Goal: Task Accomplishment & Management: Manage account settings

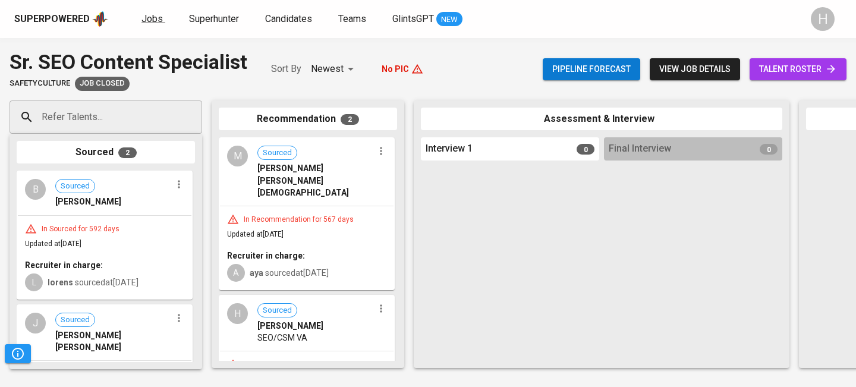
click at [150, 23] on span "Jobs" at bounding box center [152, 18] width 21 height 11
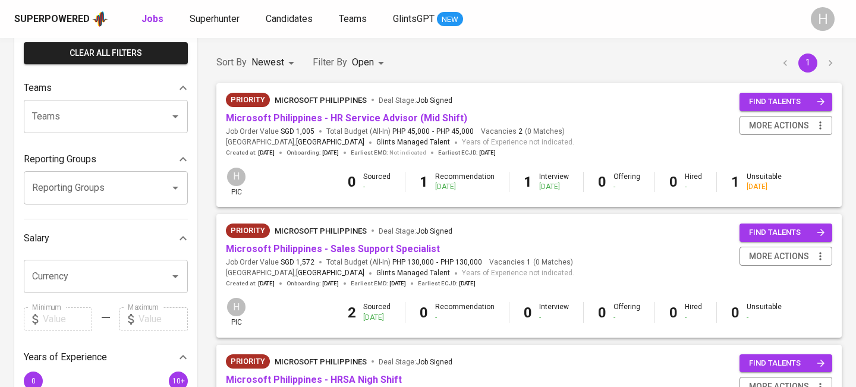
scroll to position [89, 0]
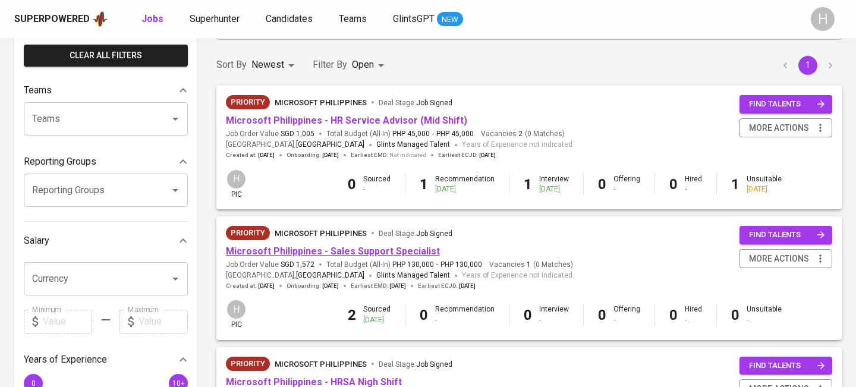
click at [360, 247] on link "Microsoft Philippines - Sales Support Specialist" at bounding box center [333, 251] width 214 height 11
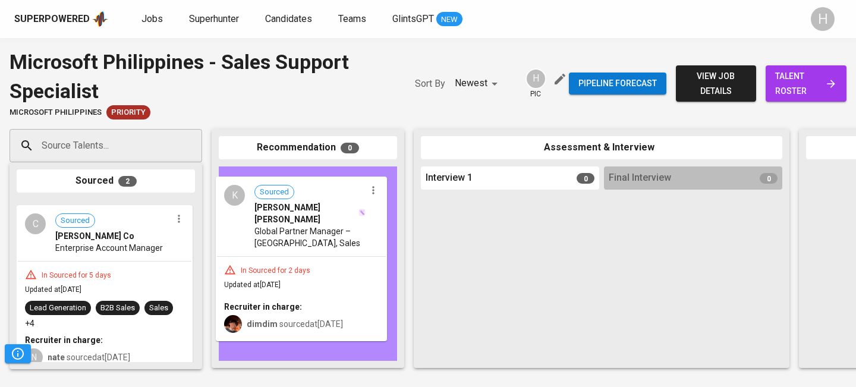
drag, startPoint x: 119, startPoint y: 249, endPoint x: 320, endPoint y: 223, distance: 202.6
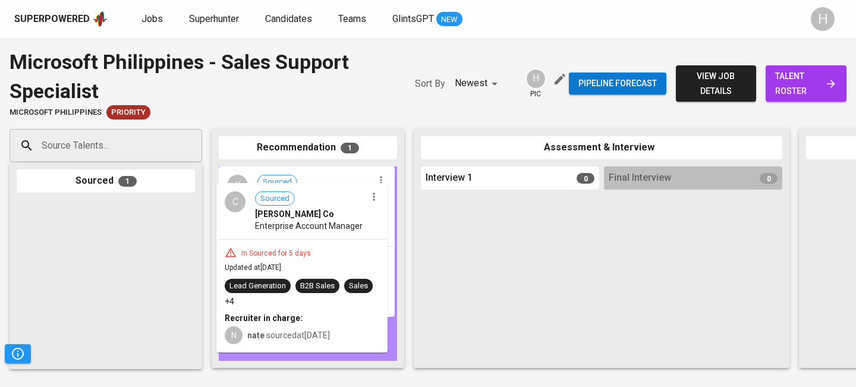
drag, startPoint x: 136, startPoint y: 243, endPoint x: 340, endPoint y: 225, distance: 204.8
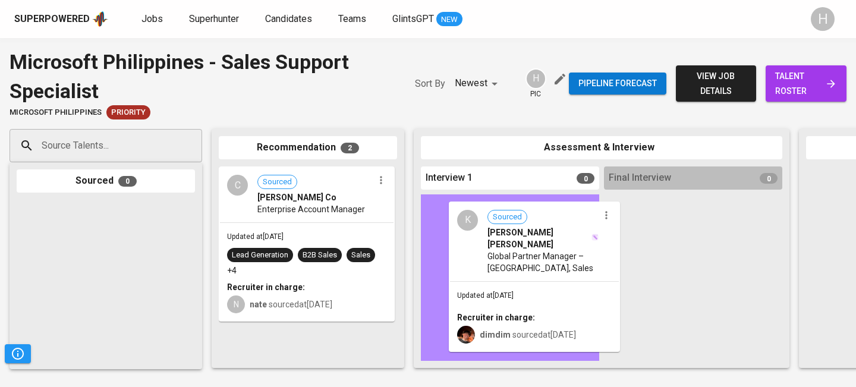
drag, startPoint x: 278, startPoint y: 288, endPoint x: 511, endPoint y: 267, distance: 234.1
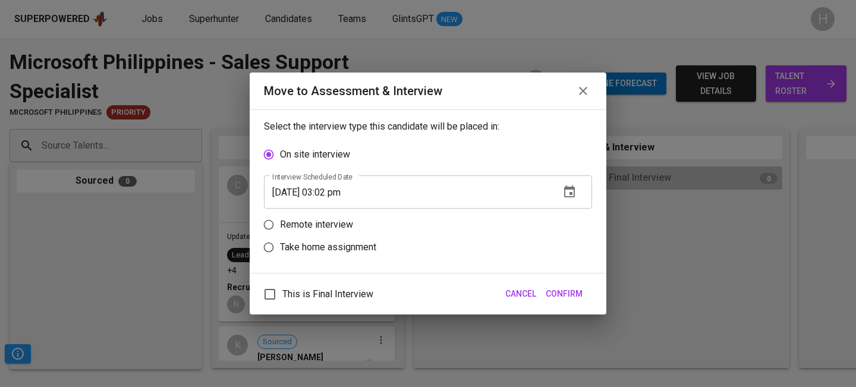
click at [321, 222] on p "Remote interview" at bounding box center [316, 225] width 73 height 14
click at [280, 222] on input "Remote interview" at bounding box center [269, 225] width 23 height 23
radio input "true"
click at [336, 216] on input "[DATE] 03:02 pm" at bounding box center [407, 214] width 287 height 33
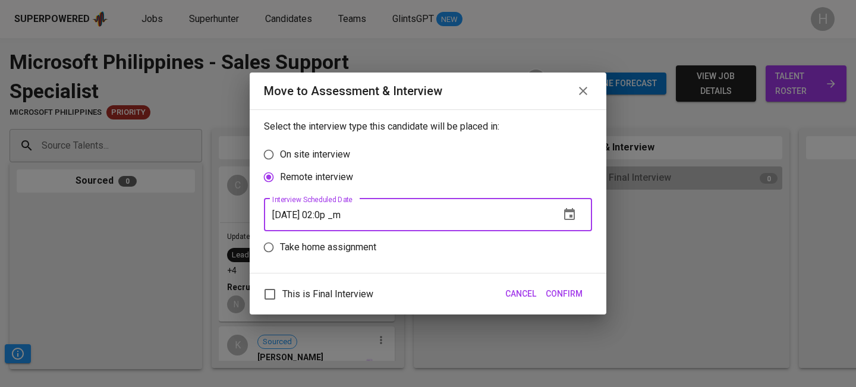
type input "[DATE] 02:04 pm"
click at [572, 292] on span "Confirm" at bounding box center [564, 294] width 37 height 15
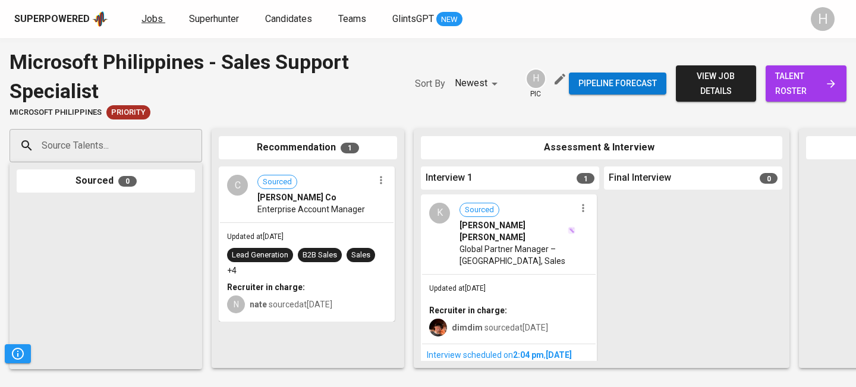
click at [153, 17] on span "Jobs" at bounding box center [152, 18] width 21 height 11
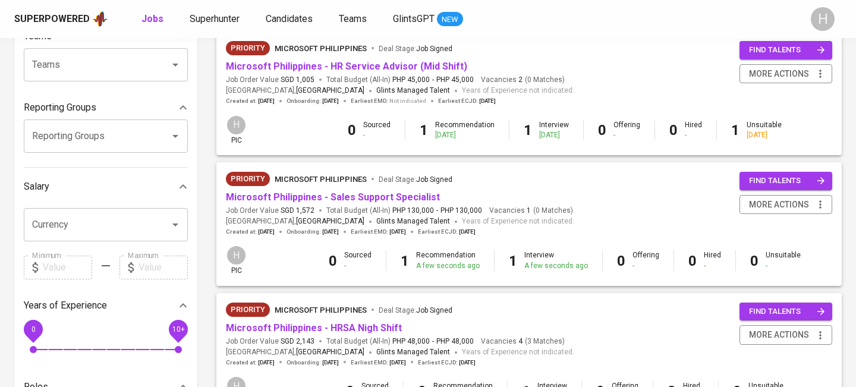
scroll to position [146, 0]
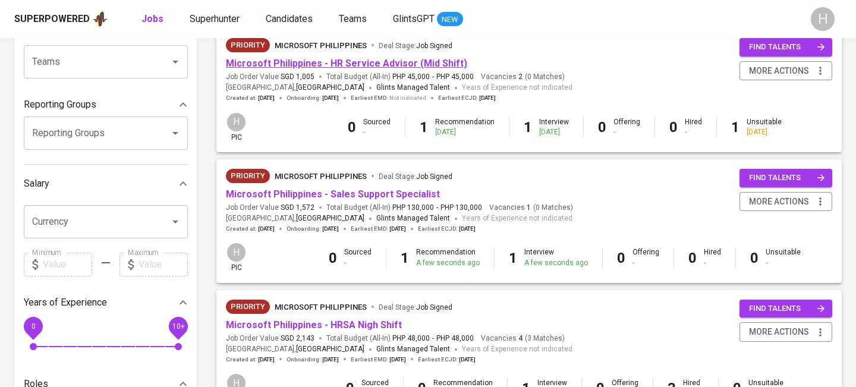
click at [387, 66] on link "Microsoft Philippines - HR Service Advisor (Mid Shift)" at bounding box center [346, 63] width 241 height 11
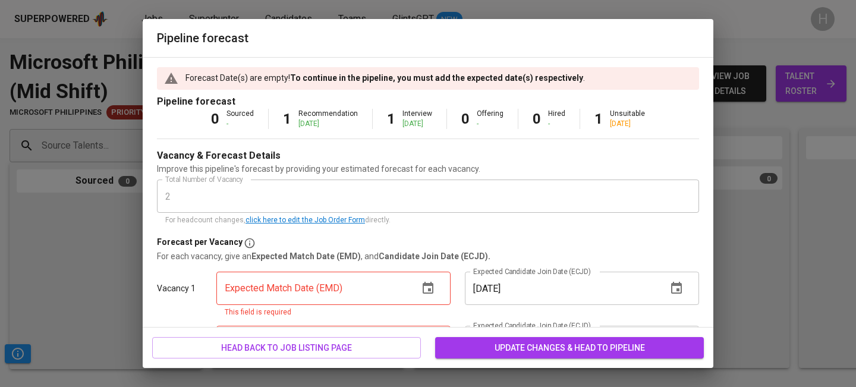
click at [430, 282] on icon "button" at bounding box center [428, 288] width 14 height 14
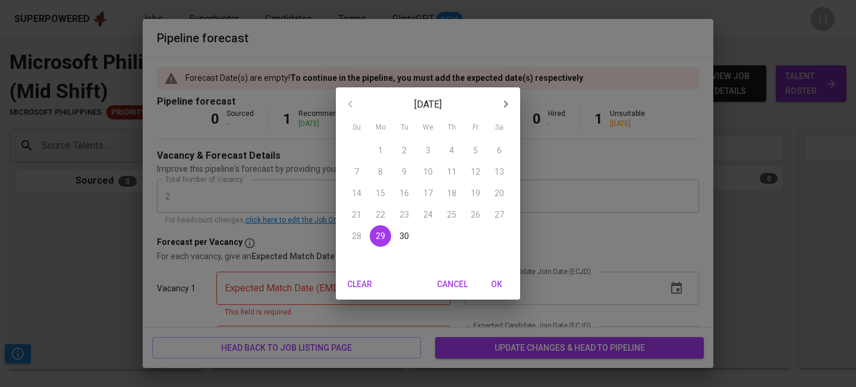
click at [508, 101] on icon "button" at bounding box center [506, 104] width 14 height 14
click at [478, 189] on p "17" at bounding box center [476, 193] width 10 height 12
type input "[DATE]"
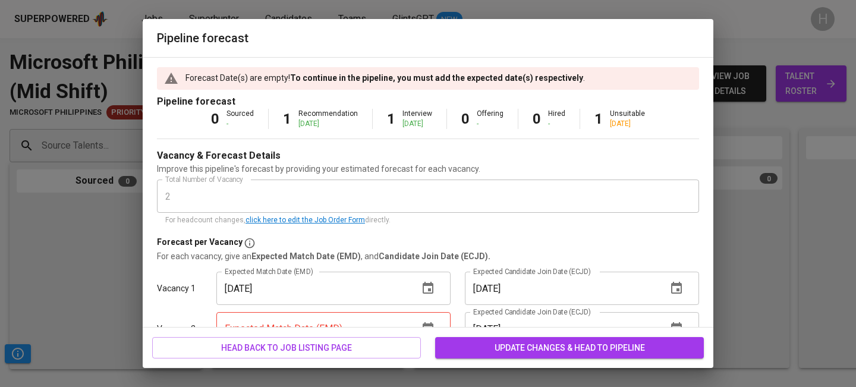
scroll to position [75, 0]
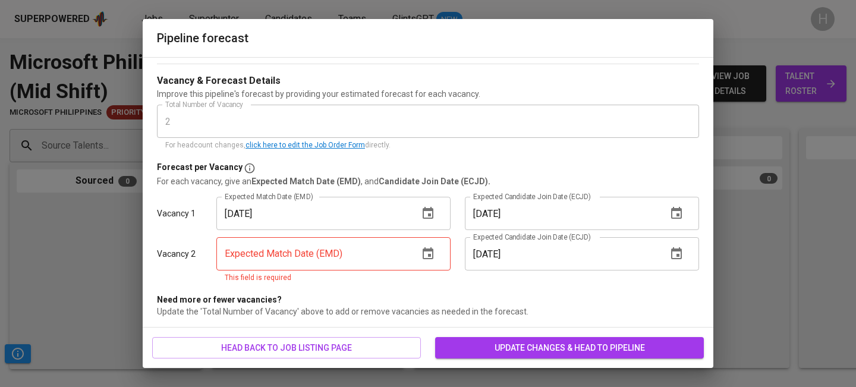
click at [431, 256] on icon "button" at bounding box center [428, 253] width 11 height 12
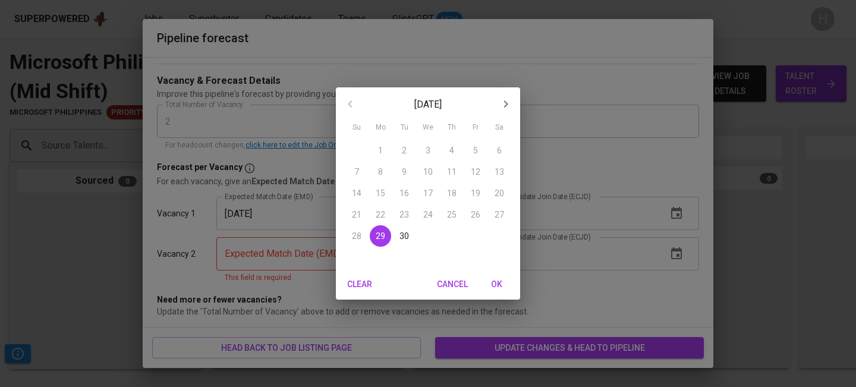
click at [513, 103] on button "button" at bounding box center [506, 104] width 29 height 29
click at [472, 195] on p "17" at bounding box center [476, 193] width 10 height 12
type input "[DATE]"
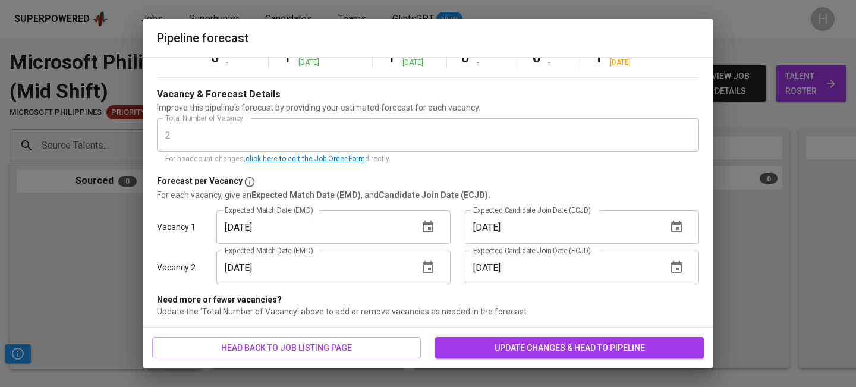
click at [517, 350] on span "update changes & head to pipeline" at bounding box center [570, 348] width 250 height 15
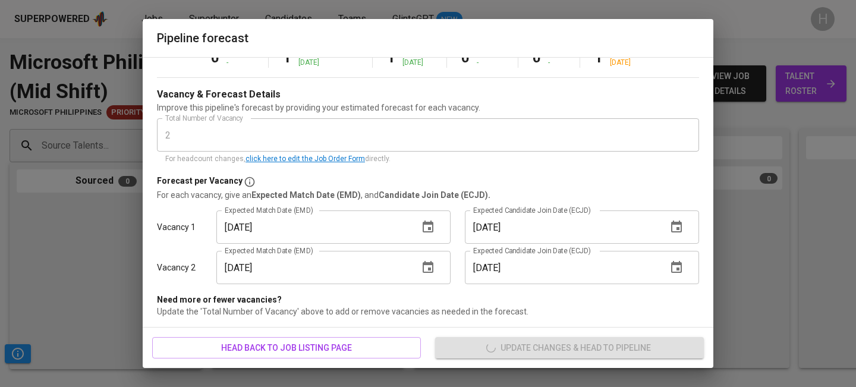
click at [517, 350] on div "head back to job listing page update changes & head to pipeline" at bounding box center [428, 348] width 571 height 41
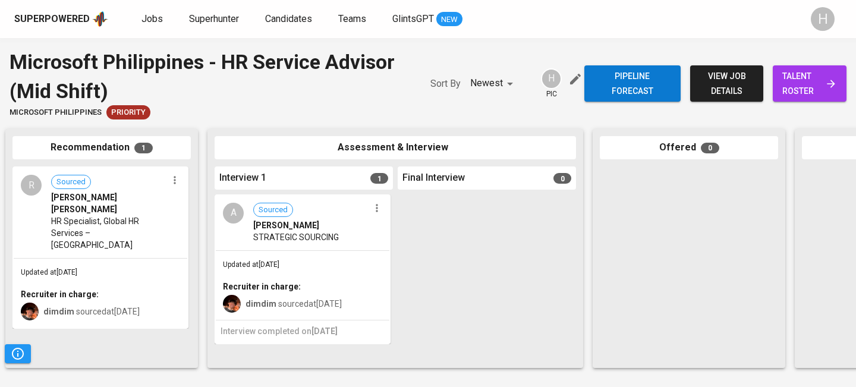
scroll to position [0, 297]
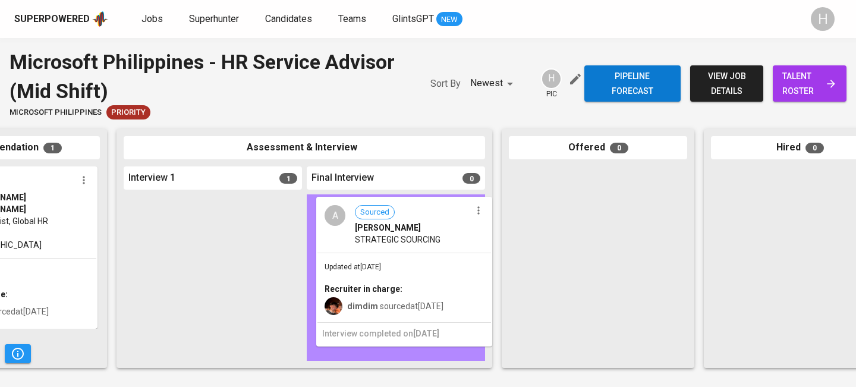
drag, startPoint x: 209, startPoint y: 251, endPoint x: 404, endPoint y: 252, distance: 195.7
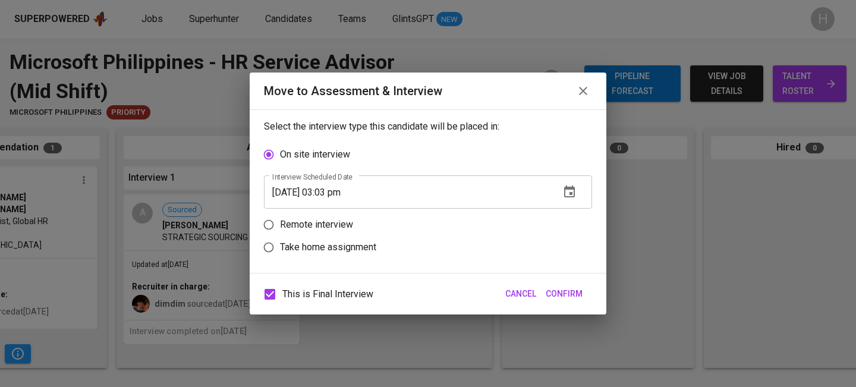
click at [306, 225] on p "Remote interview" at bounding box center [316, 225] width 73 height 14
click at [280, 225] on input "Remote interview" at bounding box center [269, 225] width 23 height 23
radio input "true"
click at [337, 216] on input "[DATE] 03:03 pm" at bounding box center [407, 214] width 287 height 33
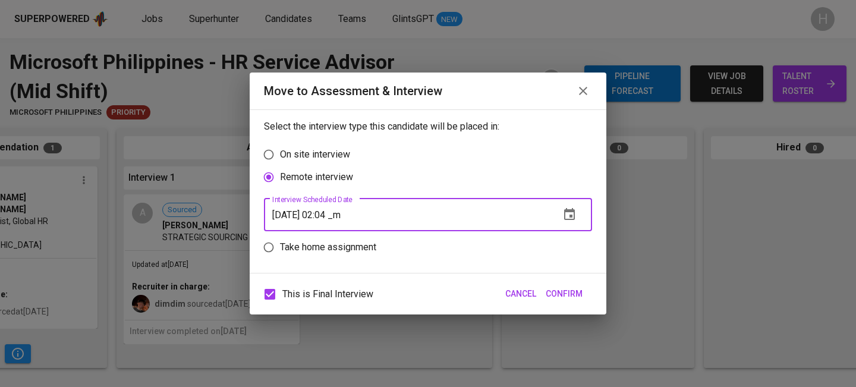
type input "[DATE] 02:04 pm"
click at [566, 294] on span "Confirm" at bounding box center [564, 294] width 37 height 15
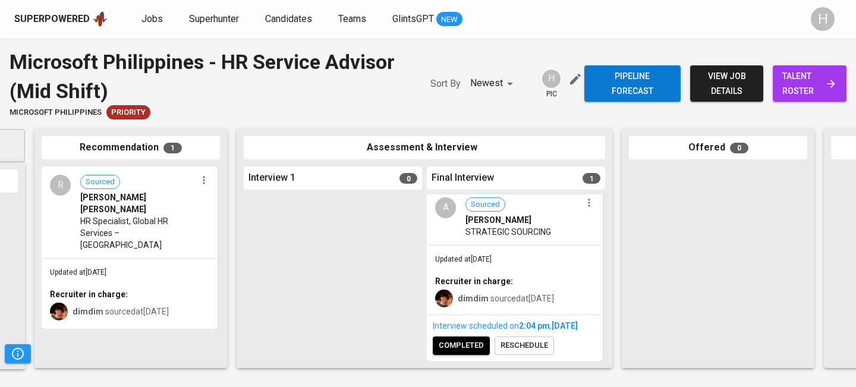
scroll to position [0, 175]
click at [149, 17] on span "Jobs" at bounding box center [152, 18] width 21 height 11
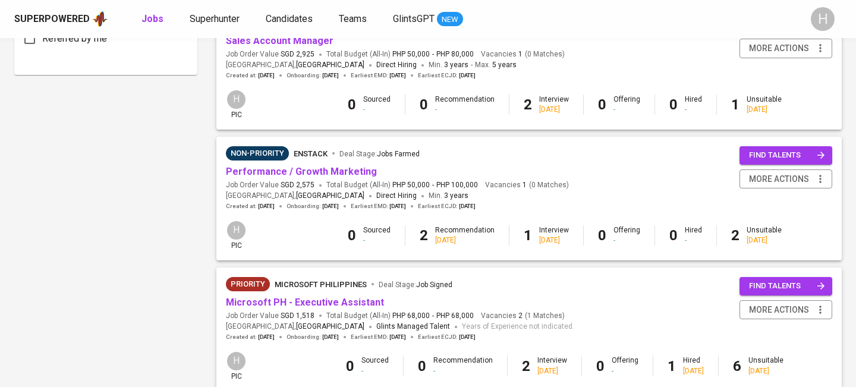
scroll to position [726, 0]
